Goal: Register for event/course

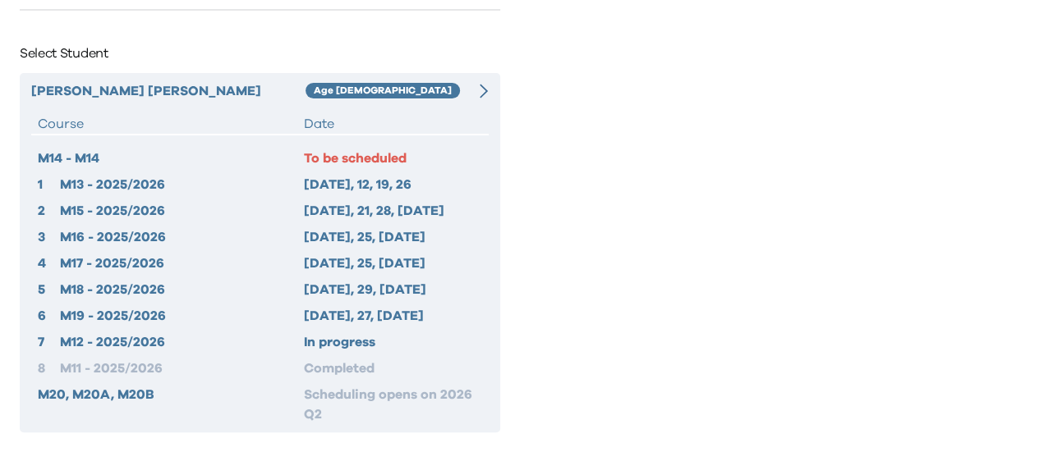
scroll to position [84, 0]
drag, startPoint x: 577, startPoint y: 7, endPoint x: 654, endPoint y: 109, distance: 127.7
click at [654, 109] on div at bounding box center [780, 226] width 520 height 452
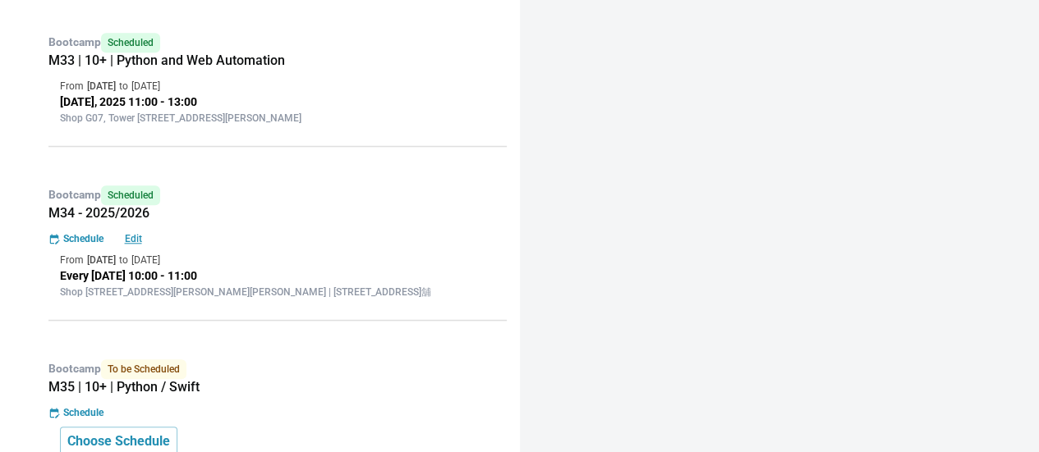
scroll to position [686, 0]
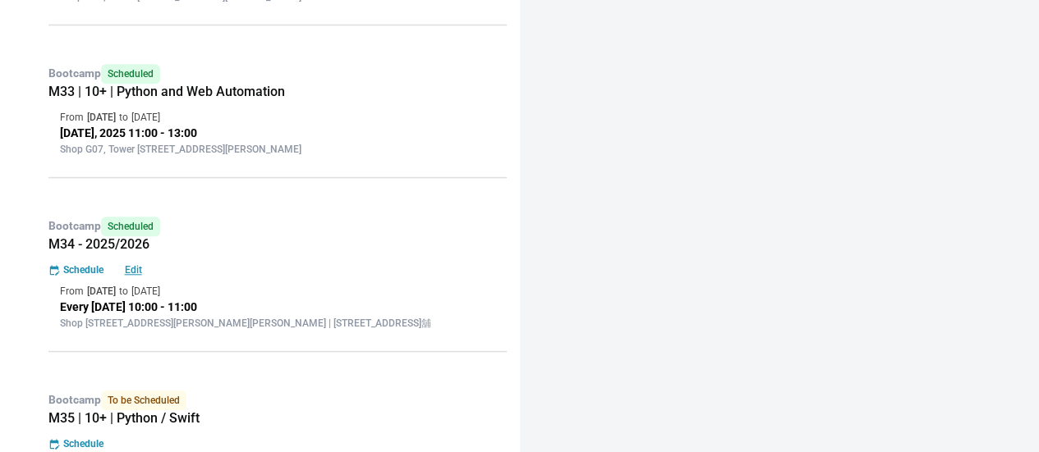
drag, startPoint x: 112, startPoint y: 311, endPoint x: 133, endPoint y: 343, distance: 38.5
click at [133, 343] on div "Bootcamp Scheduled M34 - 2025/2026 Schedule Edit From [DATE] to [DATE] Every [D…" at bounding box center [272, 278] width 467 height 148
